Goal: Task Accomplishment & Management: Use online tool/utility

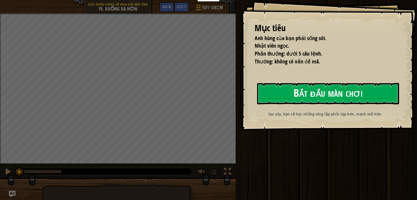
click at [299, 86] on button "Bắt đầu màn chơi" at bounding box center [328, 93] width 142 height 21
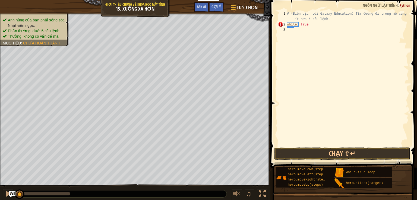
scroll to position [2, 1]
click at [299, 26] on div "# (Biên dịch bởi Galaxy Education) Tìm đường đi trong mê cung với ít hơn 5 câu …" at bounding box center [347, 87] width 123 height 152
click at [297, 26] on div "# (Biên dịch bởi Galaxy Education) Tìm đường đi trong mê cung với ít hơn 5 câu …" at bounding box center [347, 87] width 123 height 152
type textarea "while True:"
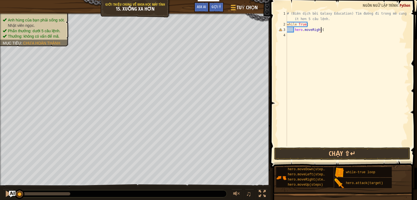
scroll to position [2, 2]
type textarea "hero.moveRight(2)"
type textarea "hero.moveDown()"
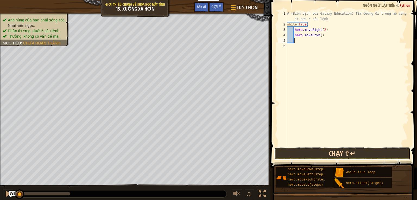
click at [339, 153] on button "Chạy ⇧↵" at bounding box center [342, 154] width 136 height 12
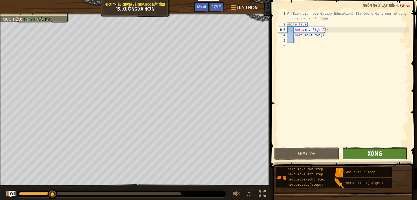
click at [373, 152] on span "Xong" at bounding box center [374, 153] width 14 height 9
